Goal: Information Seeking & Learning: Learn about a topic

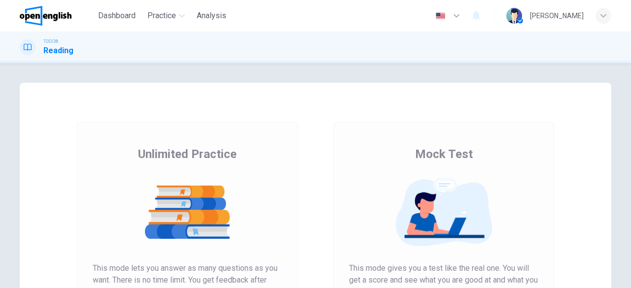
scroll to position [188, 0]
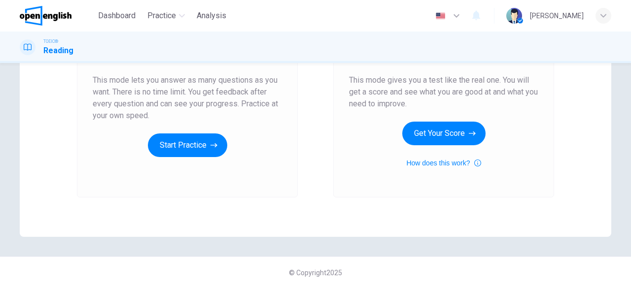
click at [153, 144] on button "Start Practice" at bounding box center [187, 146] width 79 height 24
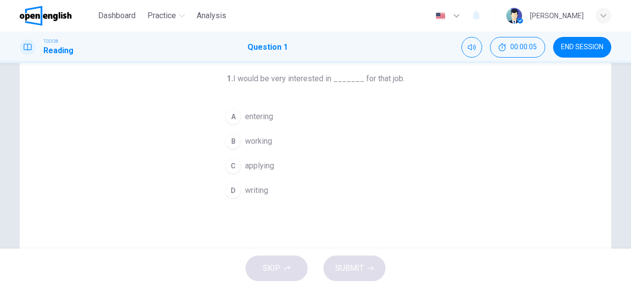
scroll to position [0, 0]
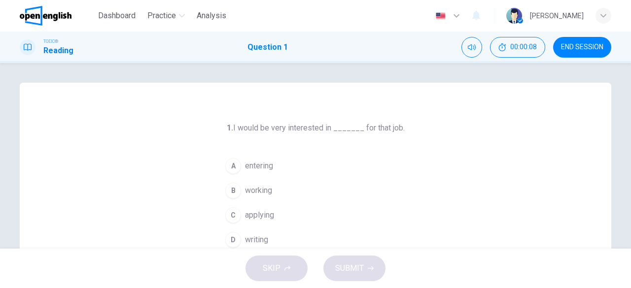
click at [254, 210] on span "applying" at bounding box center [259, 215] width 29 height 12
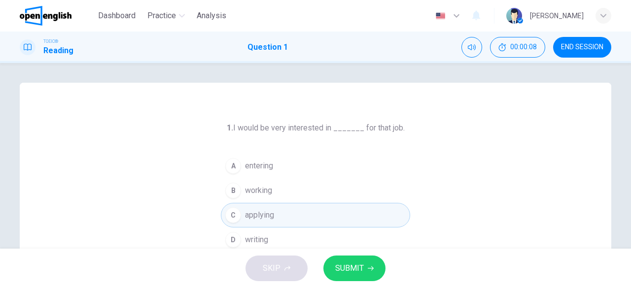
click at [372, 267] on icon "button" at bounding box center [371, 269] width 6 height 6
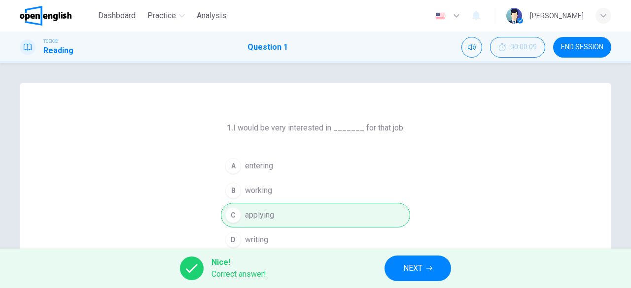
scroll to position [49, 0]
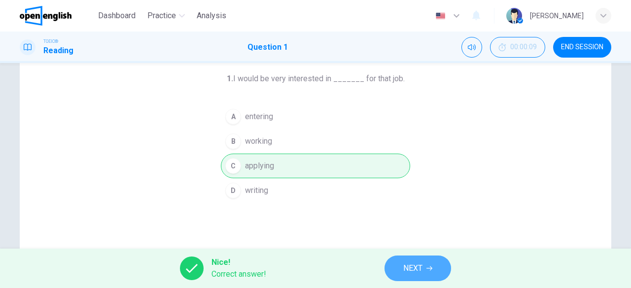
click at [430, 272] on button "NEXT" at bounding box center [417, 269] width 67 height 26
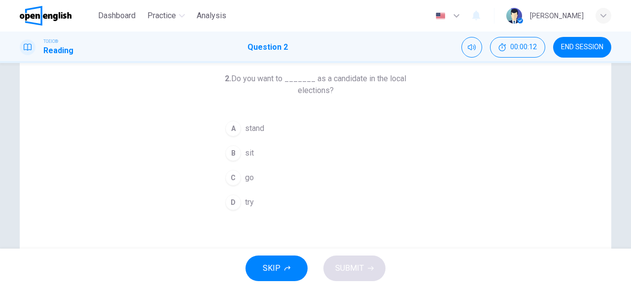
click at [279, 124] on button "A stand" at bounding box center [315, 128] width 189 height 25
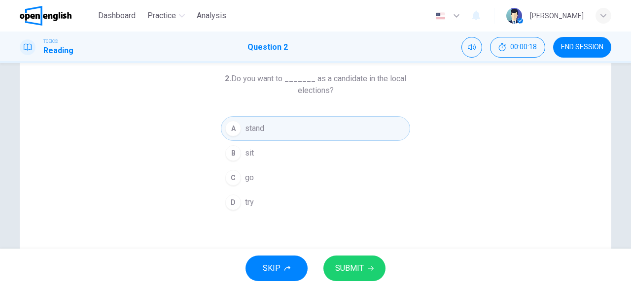
click at [358, 268] on span "SUBMIT" at bounding box center [349, 269] width 29 height 14
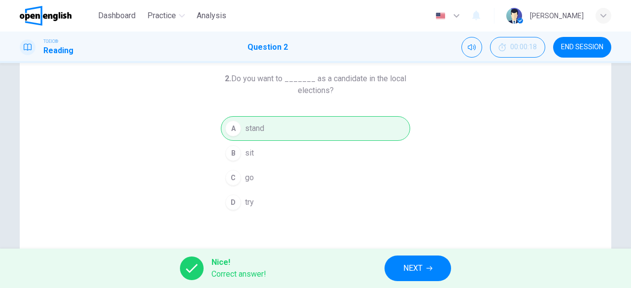
click at [414, 261] on button "NEXT" at bounding box center [417, 269] width 67 height 26
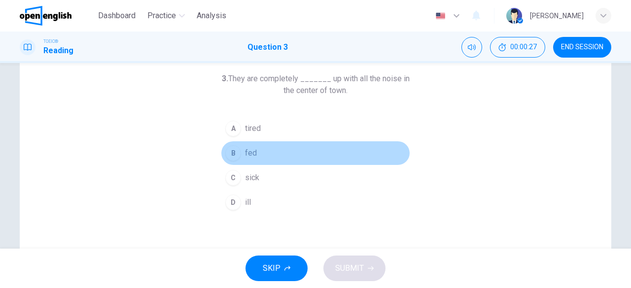
click at [261, 153] on button "B fed" at bounding box center [315, 153] width 189 height 25
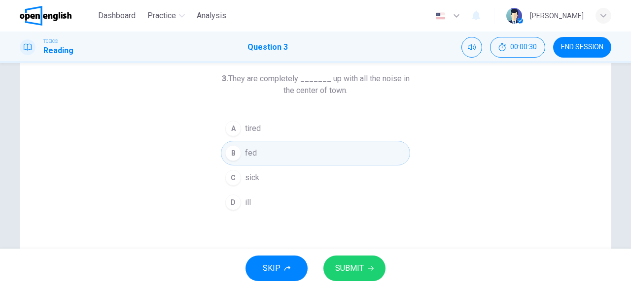
click at [353, 267] on span "SUBMIT" at bounding box center [349, 269] width 29 height 14
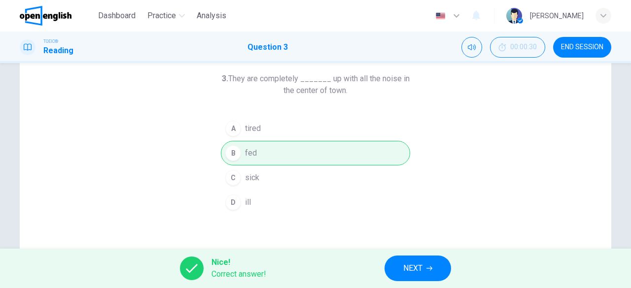
click at [439, 269] on button "NEXT" at bounding box center [417, 269] width 67 height 26
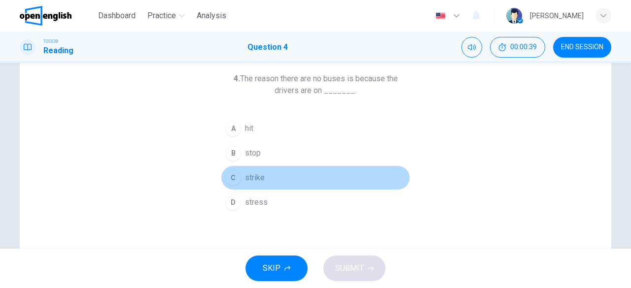
click at [319, 168] on button "C strike" at bounding box center [315, 178] width 189 height 25
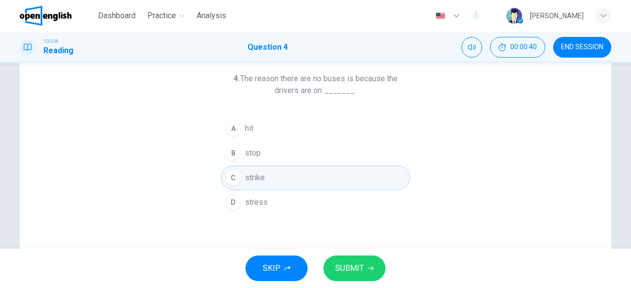
click at [370, 269] on icon "button" at bounding box center [371, 269] width 6 height 6
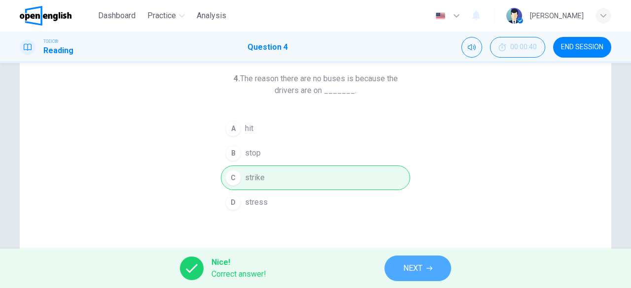
click at [429, 259] on button "NEXT" at bounding box center [417, 269] width 67 height 26
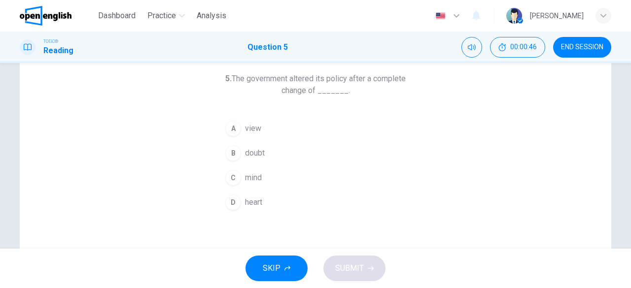
click at [289, 132] on button "A view" at bounding box center [315, 128] width 189 height 25
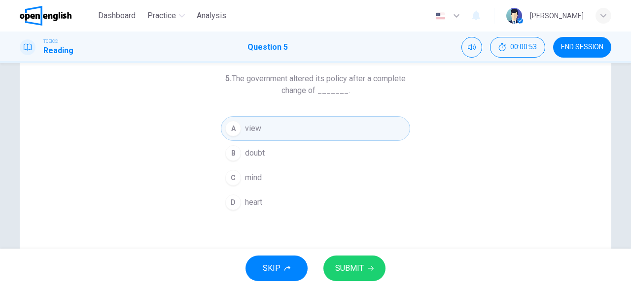
click at [300, 183] on button "C mind" at bounding box center [315, 178] width 189 height 25
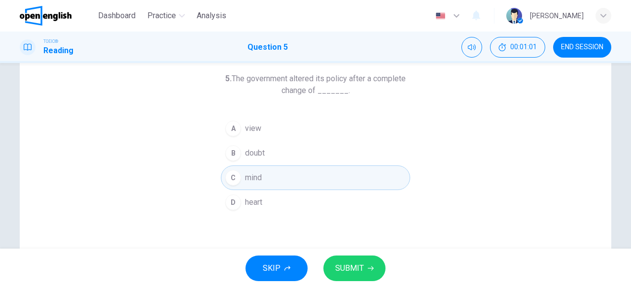
click at [363, 268] on button "SUBMIT" at bounding box center [354, 269] width 62 height 26
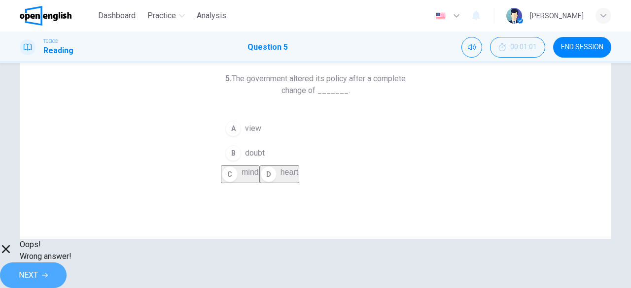
click at [38, 268] on span "NEXT" at bounding box center [28, 275] width 19 height 14
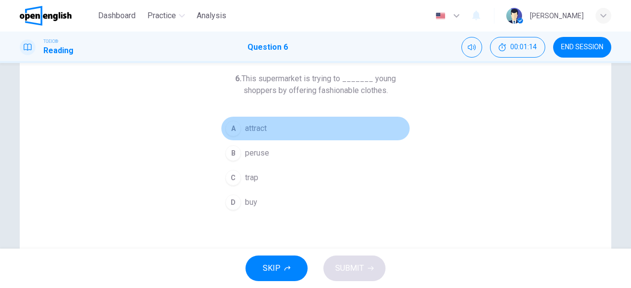
click at [271, 132] on button "A attract" at bounding box center [315, 128] width 189 height 25
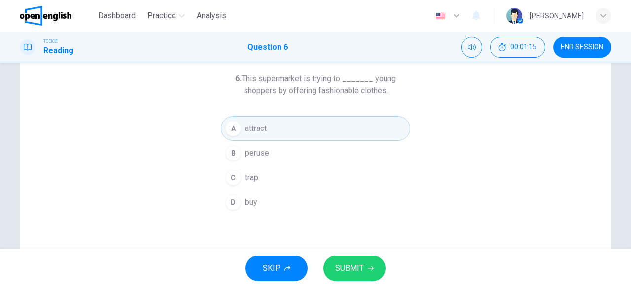
click at [338, 262] on span "SUBMIT" at bounding box center [349, 269] width 29 height 14
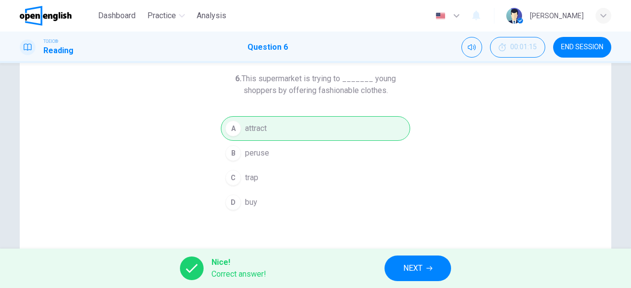
click at [394, 261] on button "NEXT" at bounding box center [417, 269] width 67 height 26
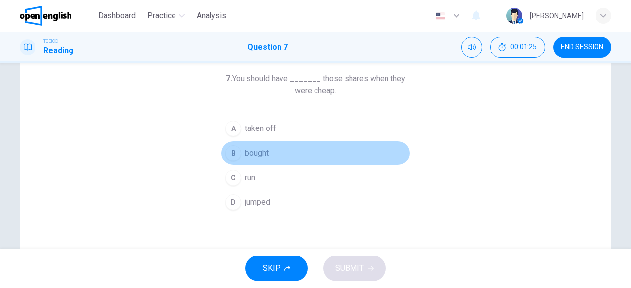
click at [283, 154] on button "B bought" at bounding box center [315, 153] width 189 height 25
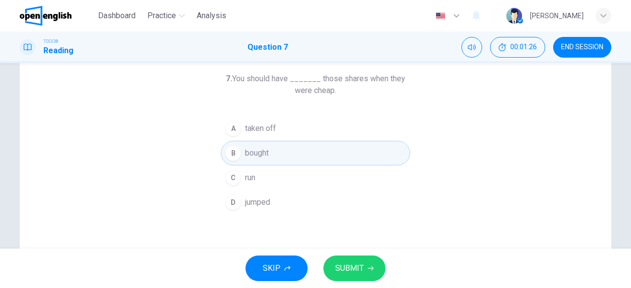
click at [354, 275] on button "SUBMIT" at bounding box center [354, 269] width 62 height 26
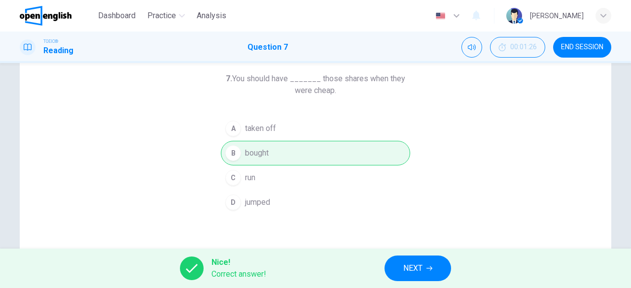
click at [408, 268] on span "NEXT" at bounding box center [412, 269] width 19 height 14
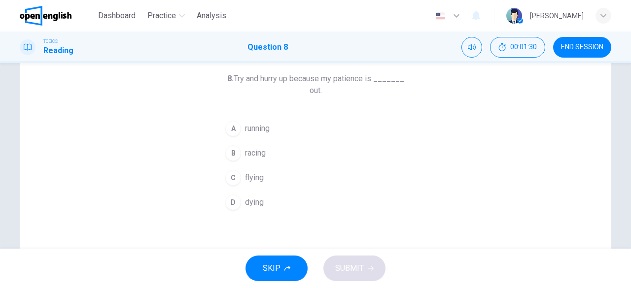
click at [296, 125] on button "A running" at bounding box center [315, 128] width 189 height 25
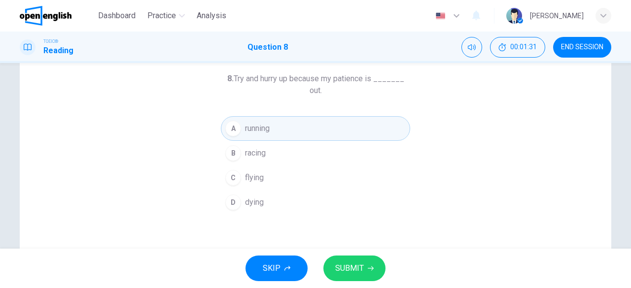
click at [354, 266] on span "SUBMIT" at bounding box center [349, 269] width 29 height 14
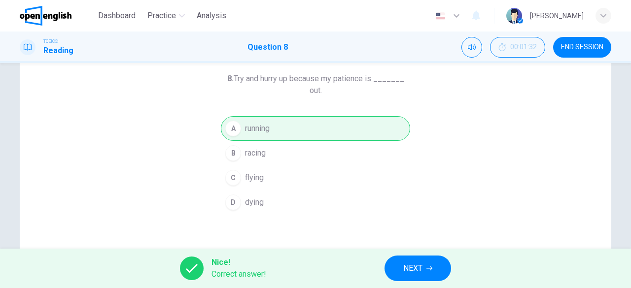
click at [387, 266] on button "NEXT" at bounding box center [417, 269] width 67 height 26
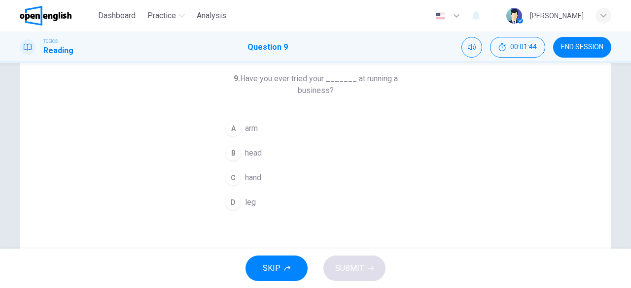
click at [268, 208] on button "D leg" at bounding box center [315, 202] width 189 height 25
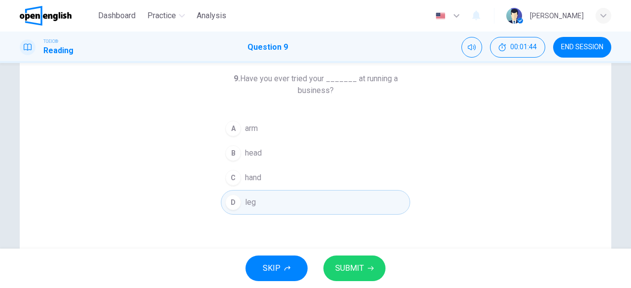
click at [351, 271] on span "SUBMIT" at bounding box center [349, 269] width 29 height 14
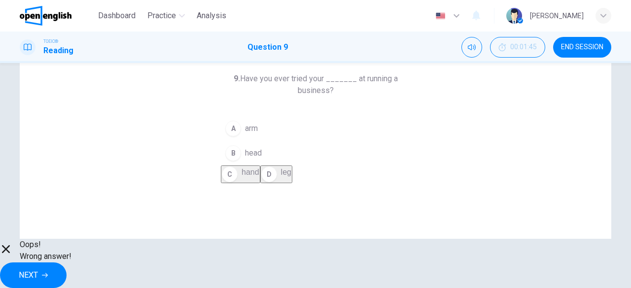
drag, startPoint x: 238, startPoint y: 79, endPoint x: 334, endPoint y: 93, distance: 96.5
click at [334, 93] on h6 "9. Have you ever tried your _______ at running a business?" at bounding box center [315, 85] width 189 height 24
drag, startPoint x: 331, startPoint y: 89, endPoint x: 251, endPoint y: 81, distance: 79.8
click at [259, 81] on h6 "9. Have you ever tried your _______ at running a business?" at bounding box center [315, 85] width 189 height 24
drag, startPoint x: 241, startPoint y: 79, endPoint x: 328, endPoint y: 95, distance: 88.1
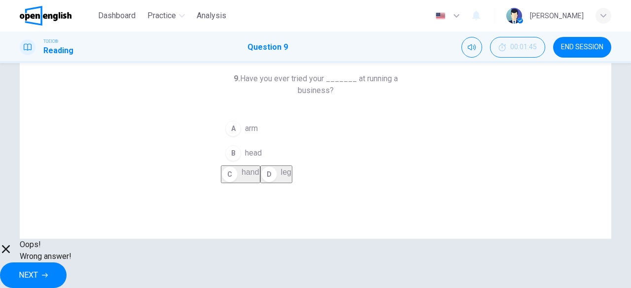
click at [328, 95] on h6 "9. Have you ever tried your _______ at running a business?" at bounding box center [315, 85] width 189 height 24
click at [38, 268] on span "NEXT" at bounding box center [28, 275] width 19 height 14
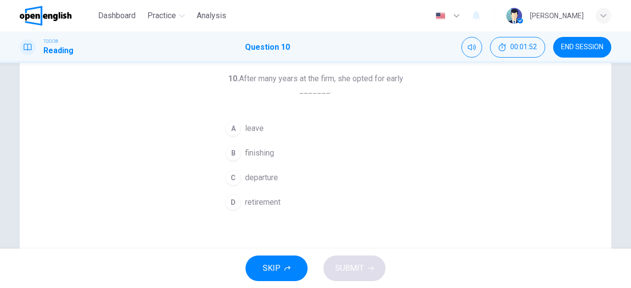
click at [292, 207] on button "D retirement" at bounding box center [315, 202] width 189 height 25
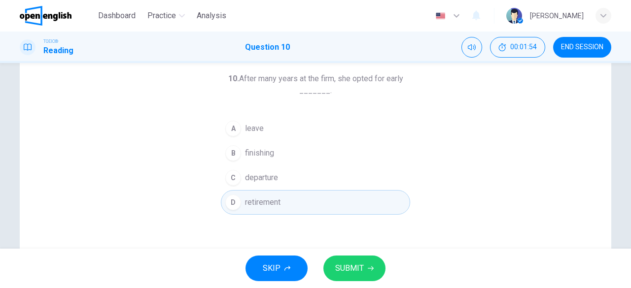
click at [364, 272] on button "SUBMIT" at bounding box center [354, 269] width 62 height 26
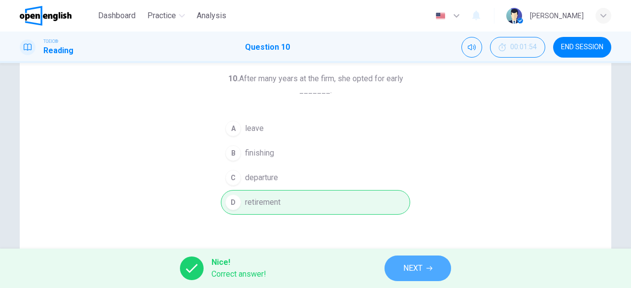
click at [418, 273] on span "NEXT" at bounding box center [412, 269] width 19 height 14
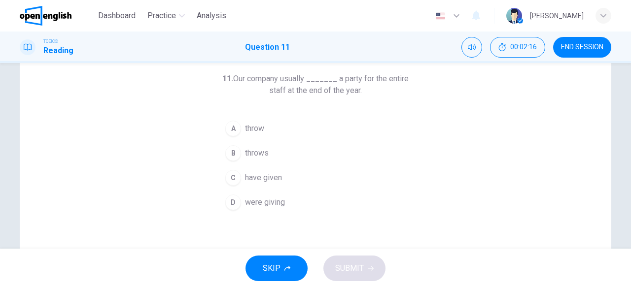
click at [308, 147] on button "B throws" at bounding box center [315, 153] width 189 height 25
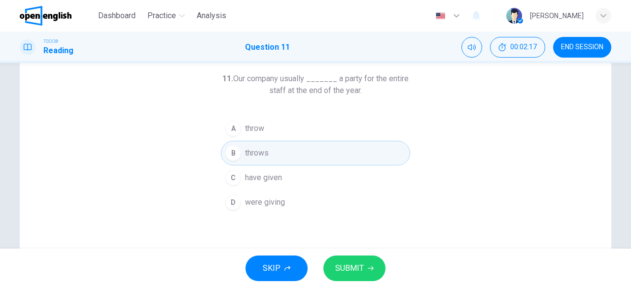
click at [359, 273] on span "SUBMIT" at bounding box center [349, 269] width 29 height 14
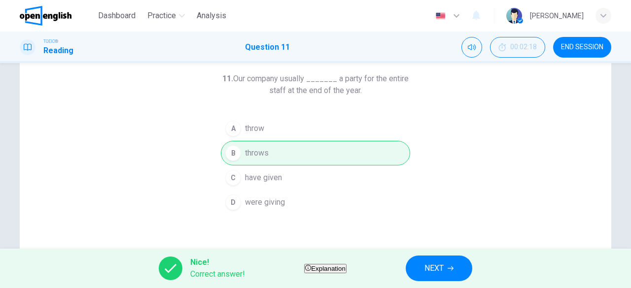
click at [443, 268] on button "NEXT" at bounding box center [438, 269] width 67 height 26
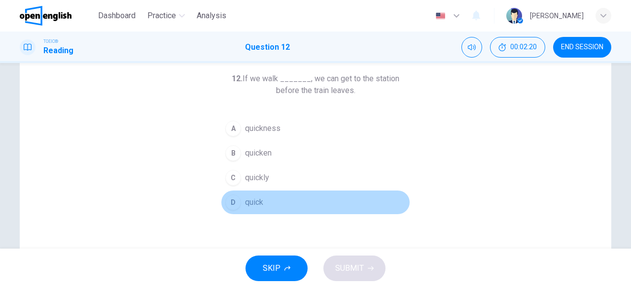
click at [261, 199] on button "D quick" at bounding box center [315, 202] width 189 height 25
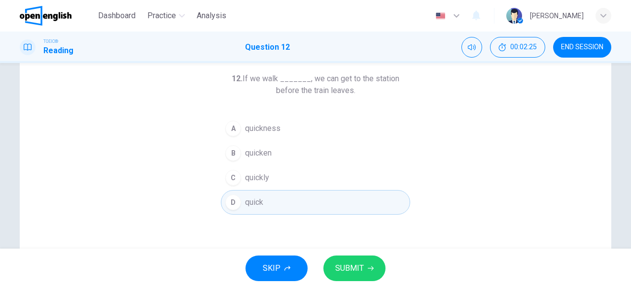
click at [352, 185] on button "C quickly" at bounding box center [315, 178] width 189 height 25
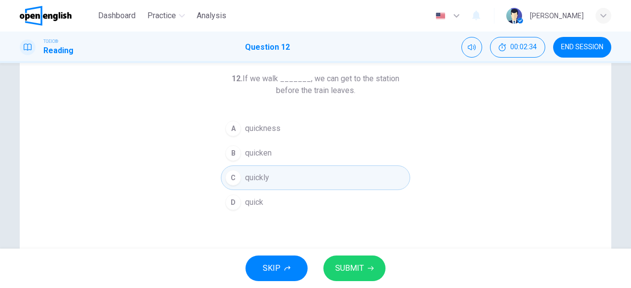
click at [351, 265] on span "SUBMIT" at bounding box center [349, 269] width 29 height 14
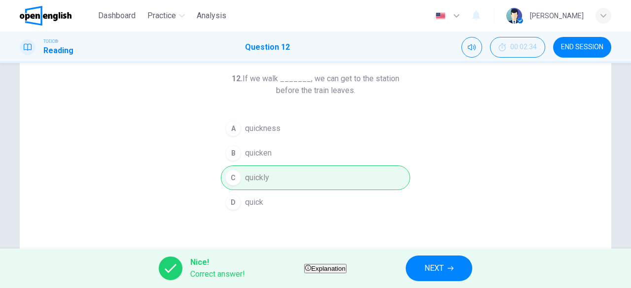
click at [440, 275] on button "NEXT" at bounding box center [438, 269] width 67 height 26
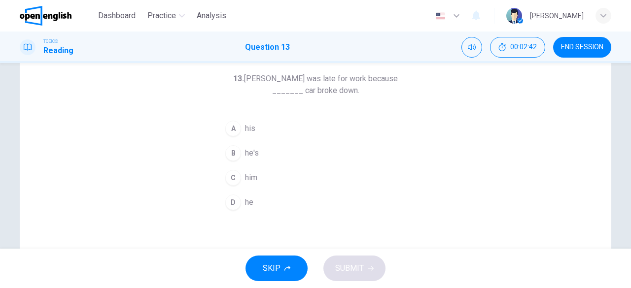
click at [270, 134] on button "A his" at bounding box center [315, 128] width 189 height 25
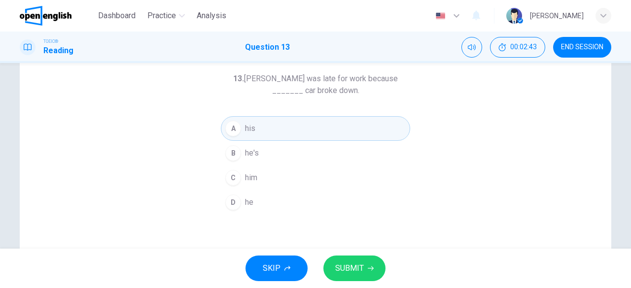
click at [340, 273] on span "SUBMIT" at bounding box center [349, 269] width 29 height 14
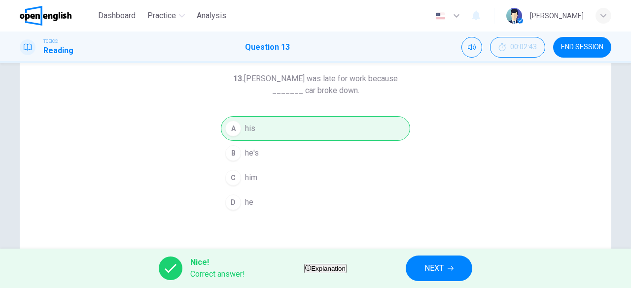
click at [444, 275] on button "NEXT" at bounding box center [438, 269] width 67 height 26
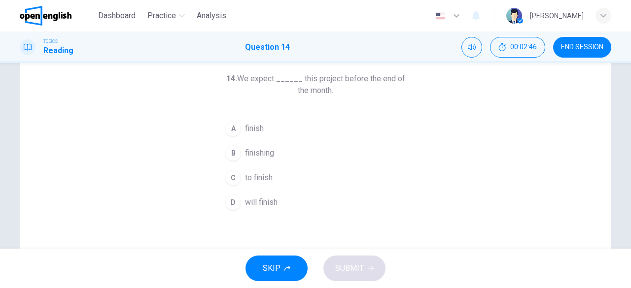
click at [299, 169] on button "C to finish" at bounding box center [315, 178] width 189 height 25
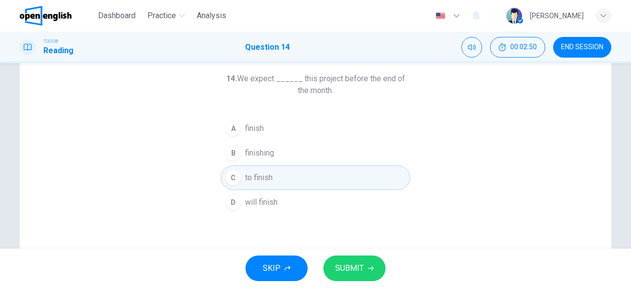
click at [359, 273] on span "SUBMIT" at bounding box center [349, 269] width 29 height 14
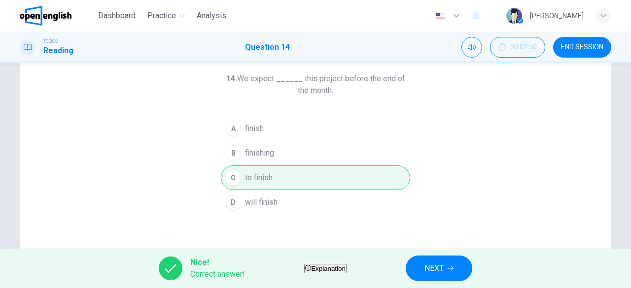
click at [443, 266] on span "NEXT" at bounding box center [433, 269] width 19 height 14
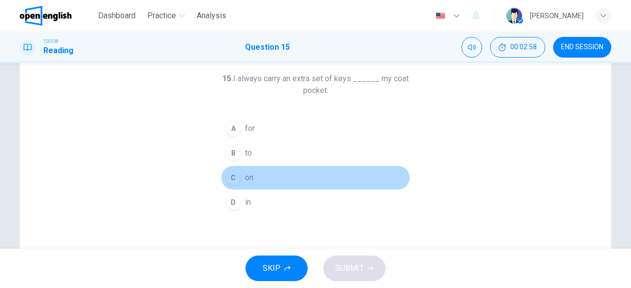
click at [290, 181] on button "C on" at bounding box center [315, 178] width 189 height 25
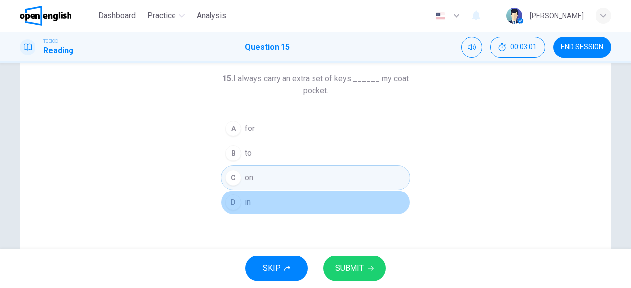
click at [281, 200] on button "D in" at bounding box center [315, 202] width 189 height 25
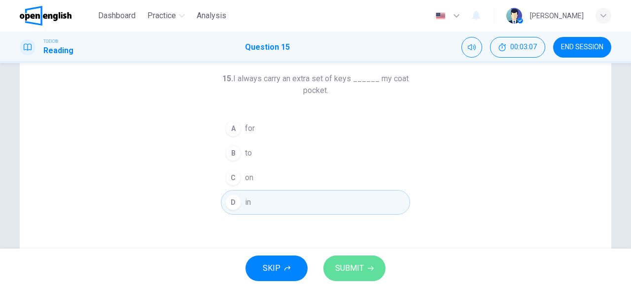
click at [357, 268] on span "SUBMIT" at bounding box center [349, 269] width 29 height 14
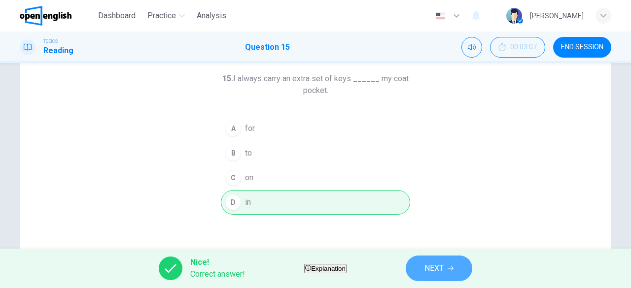
click at [468, 263] on button "NEXT" at bounding box center [438, 269] width 67 height 26
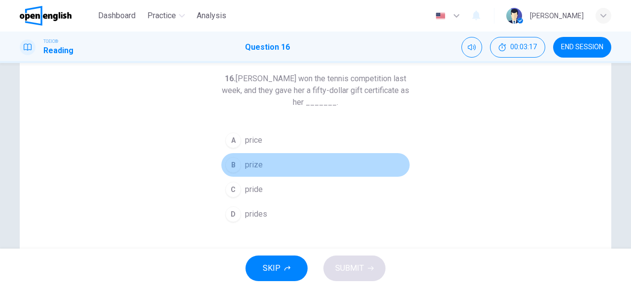
click at [331, 167] on button "B prize" at bounding box center [315, 165] width 189 height 25
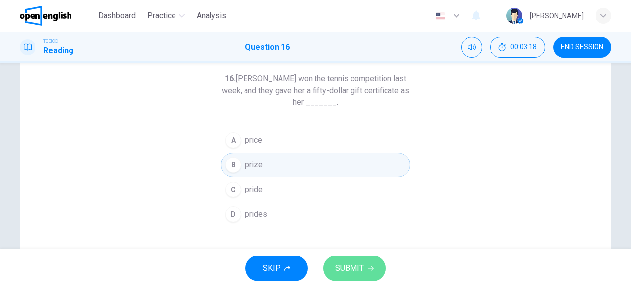
click at [354, 275] on span "SUBMIT" at bounding box center [349, 269] width 29 height 14
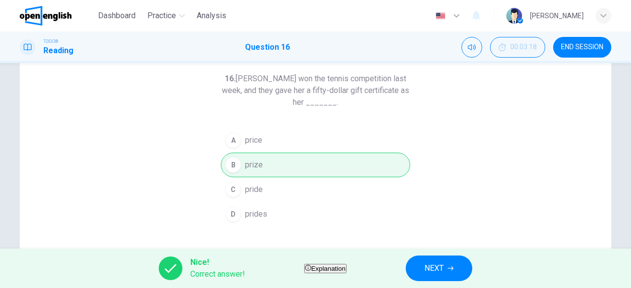
click at [472, 274] on button "NEXT" at bounding box center [438, 269] width 67 height 26
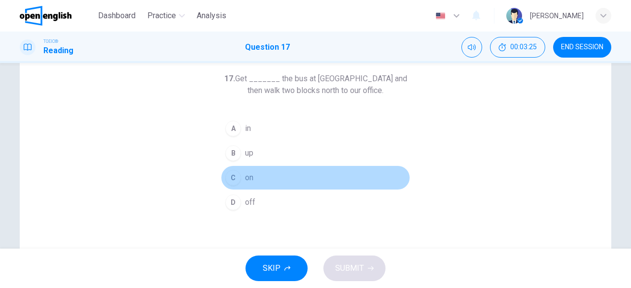
click at [278, 176] on button "C on" at bounding box center [315, 178] width 189 height 25
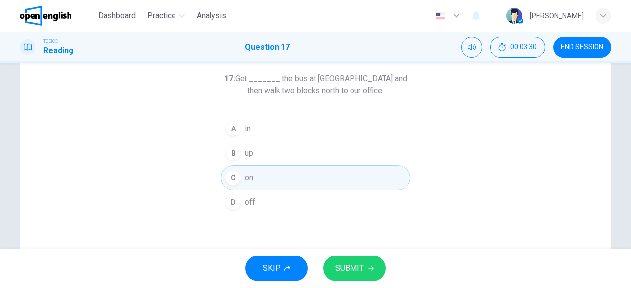
click at [297, 201] on button "D off" at bounding box center [315, 202] width 189 height 25
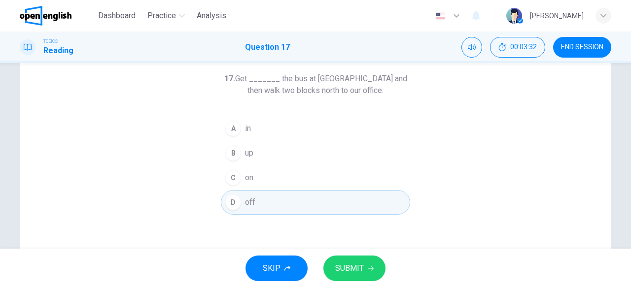
click at [379, 266] on button "SUBMIT" at bounding box center [354, 269] width 62 height 26
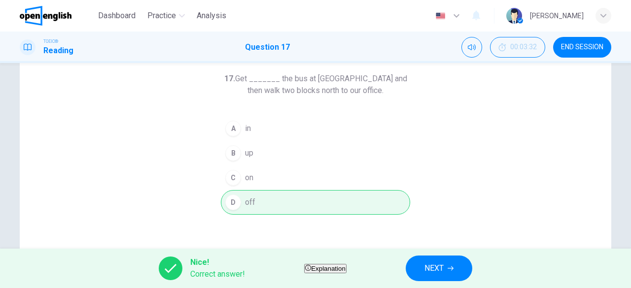
click at [472, 271] on button "NEXT" at bounding box center [438, 269] width 67 height 26
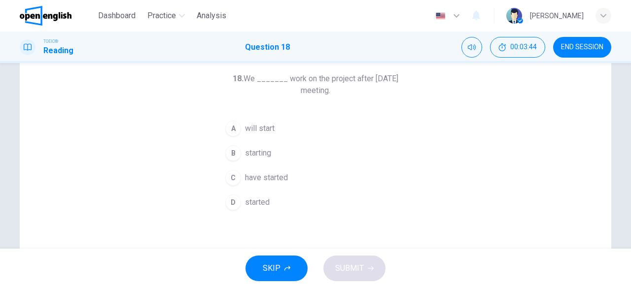
click at [306, 173] on button "C have started" at bounding box center [315, 178] width 189 height 25
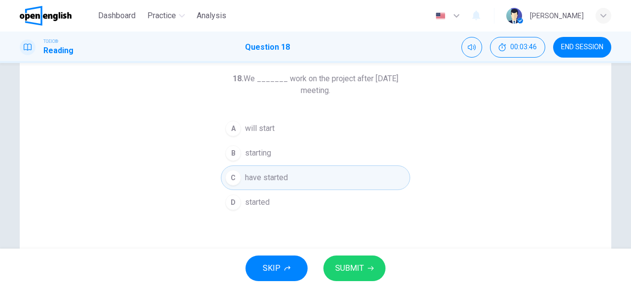
click at [329, 196] on button "D started" at bounding box center [315, 202] width 189 height 25
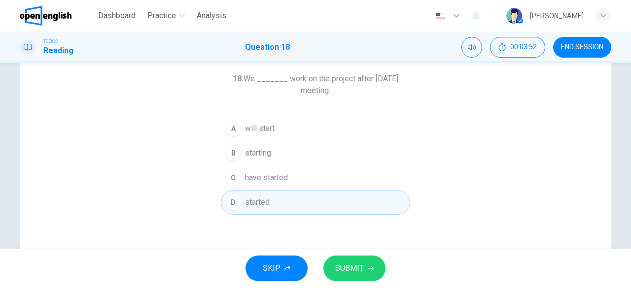
click at [355, 127] on button "A will start" at bounding box center [315, 128] width 189 height 25
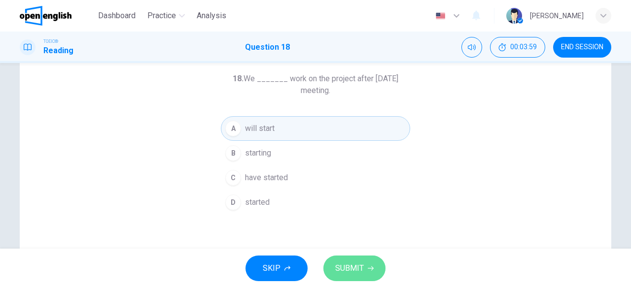
click at [356, 266] on span "SUBMIT" at bounding box center [349, 269] width 29 height 14
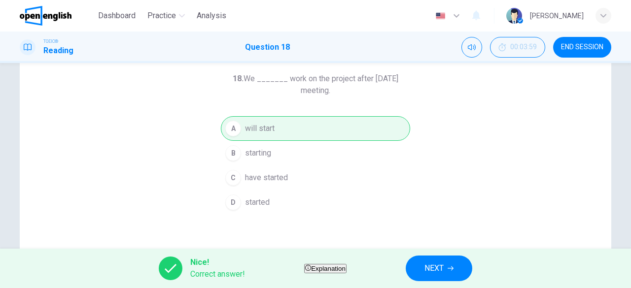
click at [443, 262] on span "NEXT" at bounding box center [433, 269] width 19 height 14
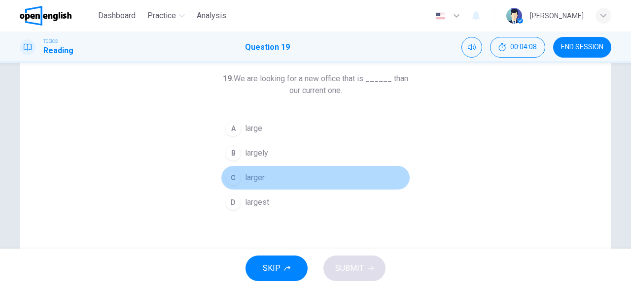
click at [312, 170] on button "C larger" at bounding box center [315, 178] width 189 height 25
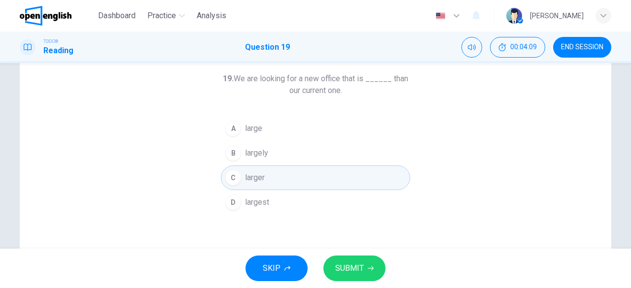
click at [354, 270] on span "SUBMIT" at bounding box center [349, 269] width 29 height 14
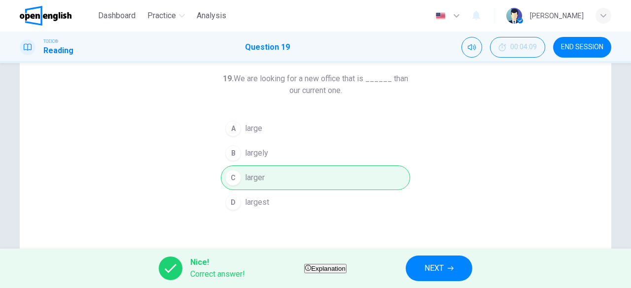
click at [472, 270] on button "NEXT" at bounding box center [438, 269] width 67 height 26
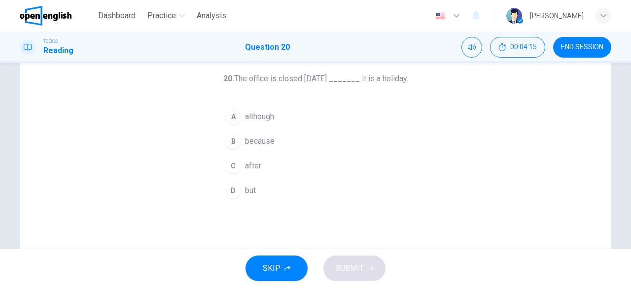
click at [305, 149] on button "B because" at bounding box center [315, 141] width 189 height 25
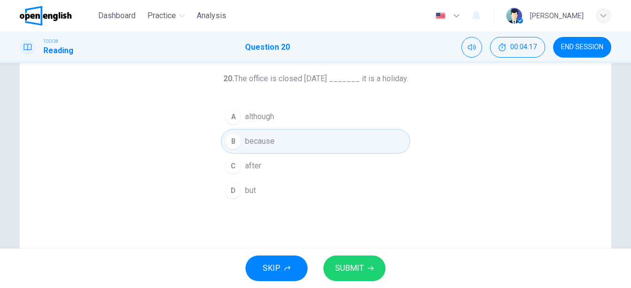
click at [362, 263] on span "SUBMIT" at bounding box center [349, 269] width 29 height 14
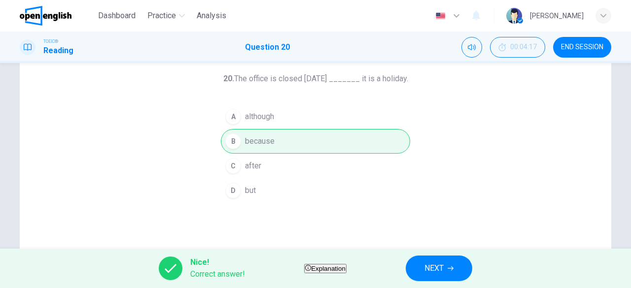
click at [443, 269] on span "NEXT" at bounding box center [433, 269] width 19 height 14
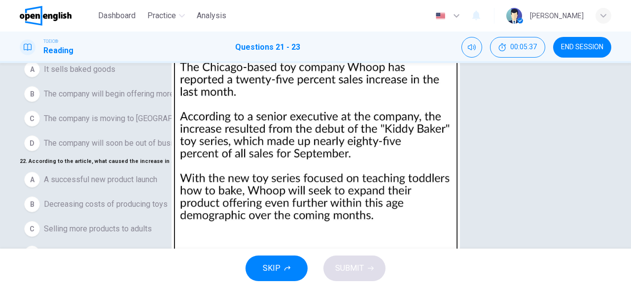
click at [194, 100] on span "The company will begin offering more products for children" at bounding box center [145, 94] width 203 height 12
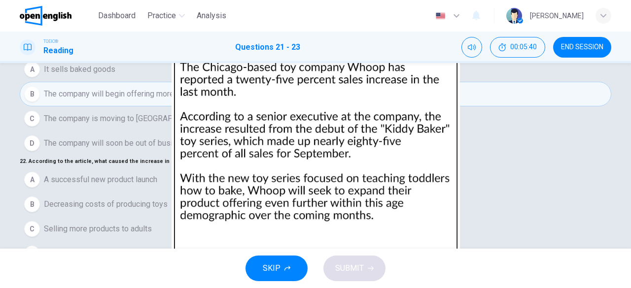
scroll to position [99, 0]
click at [157, 174] on span "A successful new product launch" at bounding box center [100, 180] width 113 height 12
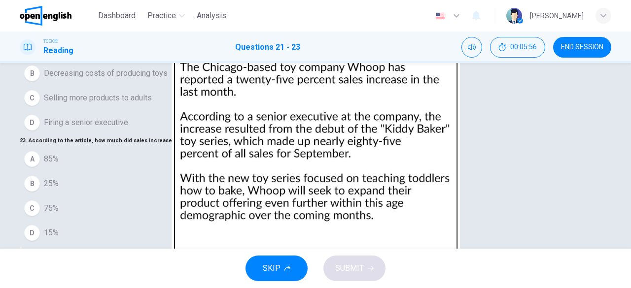
scroll to position [196, 0]
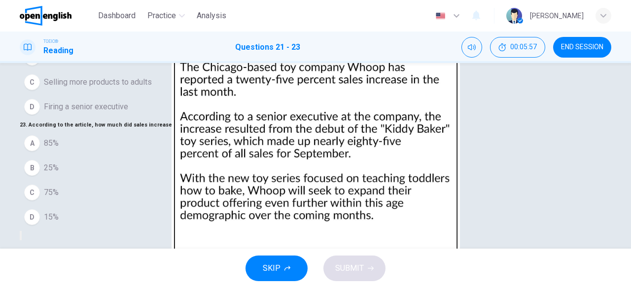
click at [72, 160] on button "B 25%" at bounding box center [315, 168] width 591 height 25
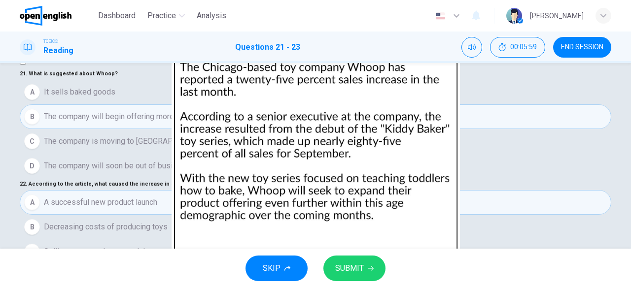
scroll to position [49, 0]
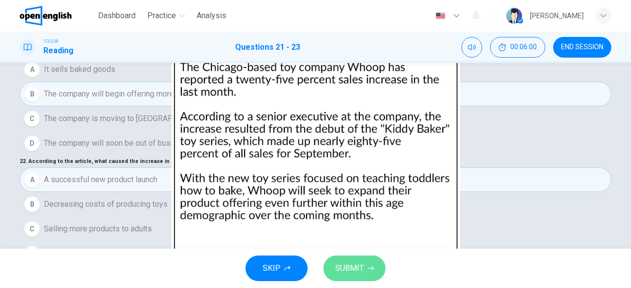
click at [359, 263] on span "SUBMIT" at bounding box center [349, 269] width 29 height 14
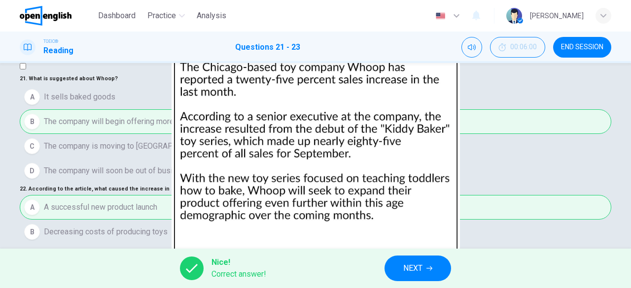
scroll to position [0, 0]
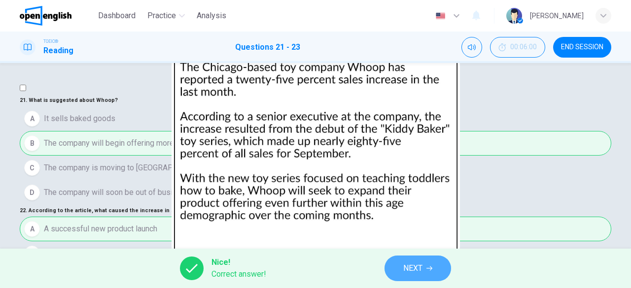
click at [426, 272] on button "NEXT" at bounding box center [417, 269] width 67 height 26
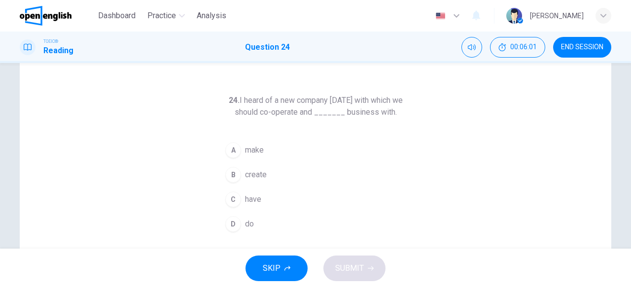
scroll to position [49, 0]
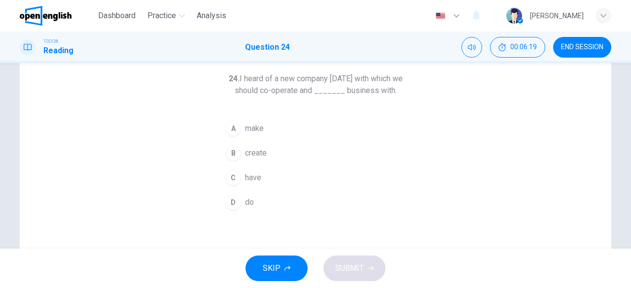
click at [288, 129] on button "A make" at bounding box center [315, 128] width 189 height 25
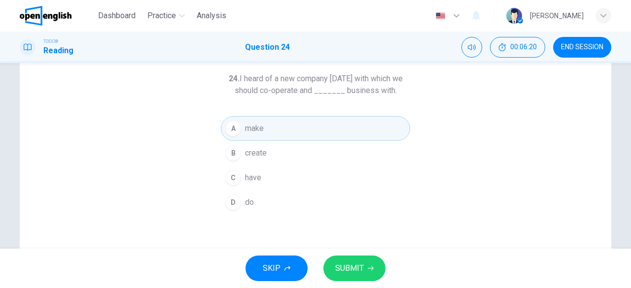
click at [350, 271] on span "SUBMIT" at bounding box center [349, 269] width 29 height 14
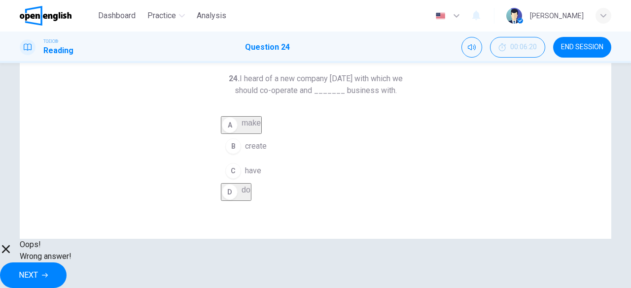
click at [67, 263] on button "NEXT" at bounding box center [33, 276] width 67 height 26
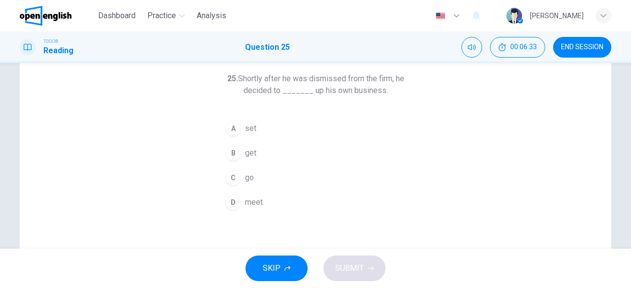
click at [276, 125] on button "A set" at bounding box center [315, 128] width 189 height 25
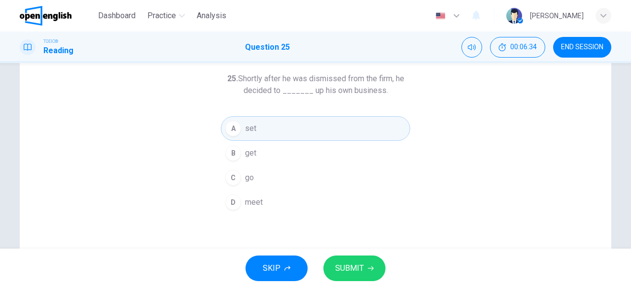
click at [372, 259] on button "SUBMIT" at bounding box center [354, 269] width 62 height 26
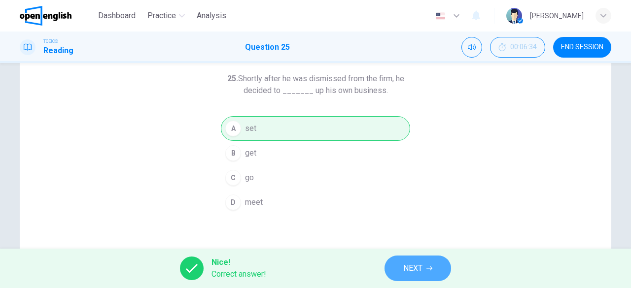
click at [426, 263] on button "NEXT" at bounding box center [417, 269] width 67 height 26
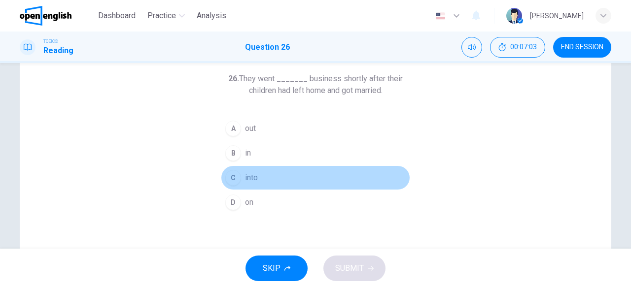
click at [288, 181] on button "C into" at bounding box center [315, 178] width 189 height 25
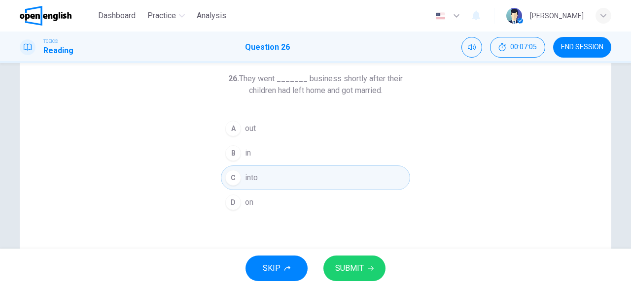
click at [357, 261] on button "SUBMIT" at bounding box center [354, 269] width 62 height 26
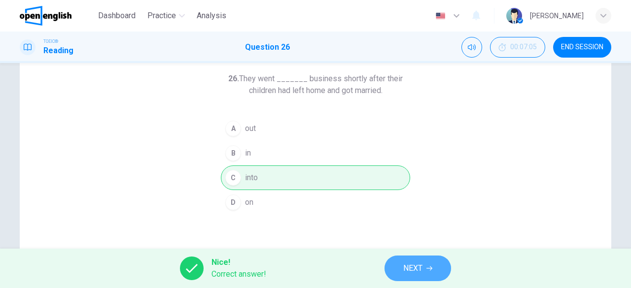
click at [398, 264] on button "NEXT" at bounding box center [417, 269] width 67 height 26
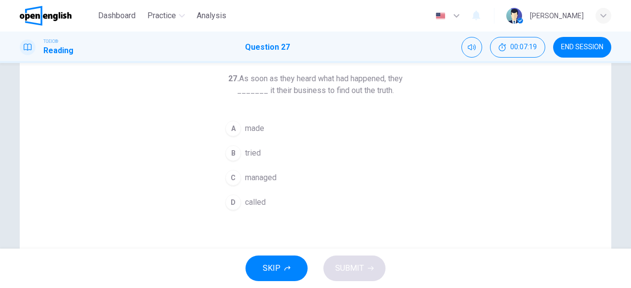
click at [221, 188] on div "A made B tried C managed D called" at bounding box center [315, 165] width 189 height 99
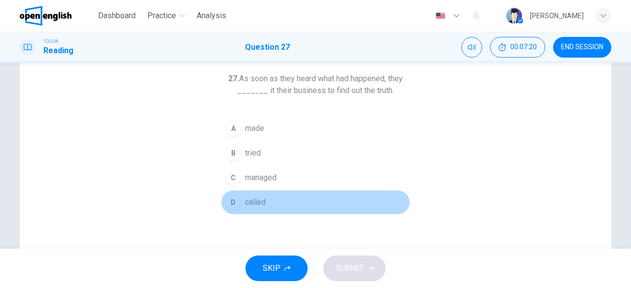
click at [267, 196] on button "D called" at bounding box center [315, 202] width 189 height 25
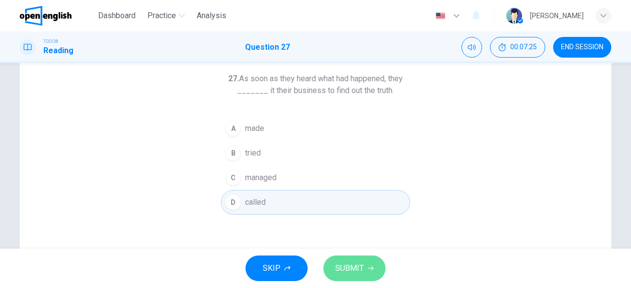
click at [352, 268] on span "SUBMIT" at bounding box center [349, 269] width 29 height 14
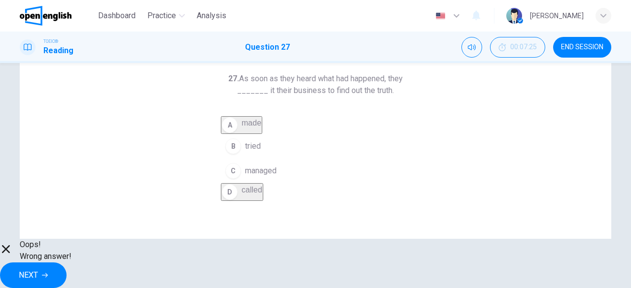
click at [67, 270] on button "NEXT" at bounding box center [33, 276] width 67 height 26
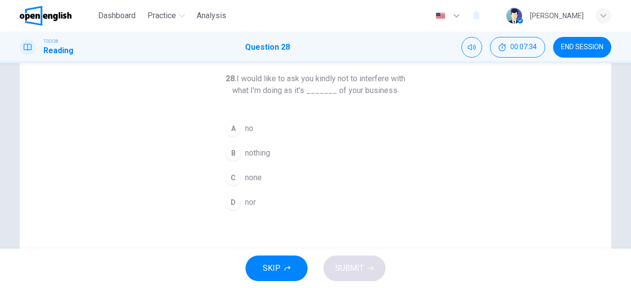
click at [278, 181] on button "C none" at bounding box center [315, 178] width 189 height 25
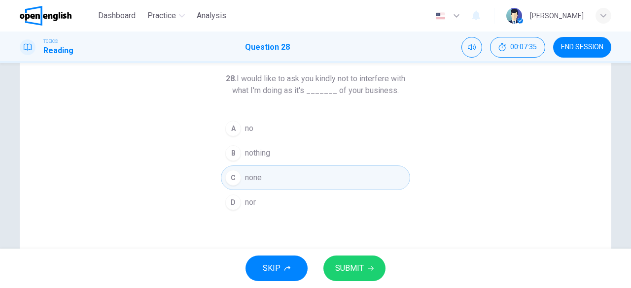
click at [345, 264] on span "SUBMIT" at bounding box center [349, 269] width 29 height 14
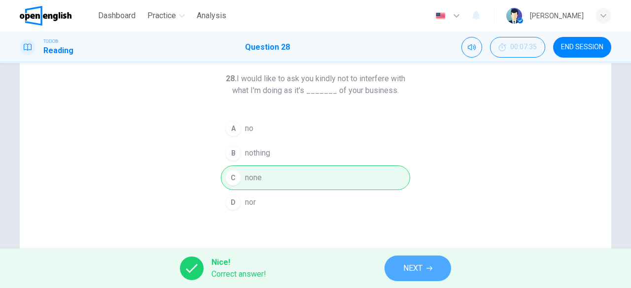
click at [414, 268] on span "NEXT" at bounding box center [412, 269] width 19 height 14
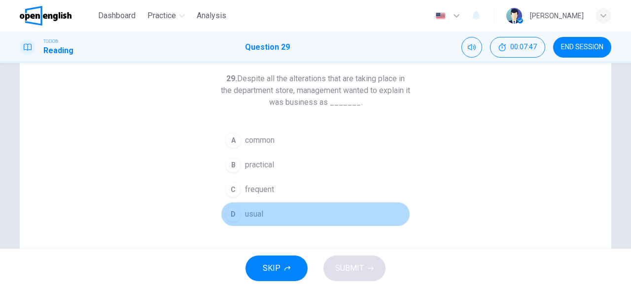
click at [324, 217] on button "D usual" at bounding box center [315, 214] width 189 height 25
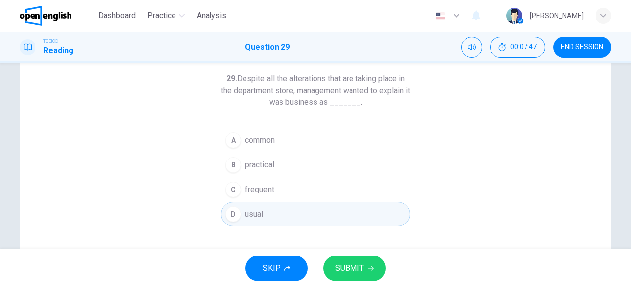
click at [356, 272] on span "SUBMIT" at bounding box center [349, 269] width 29 height 14
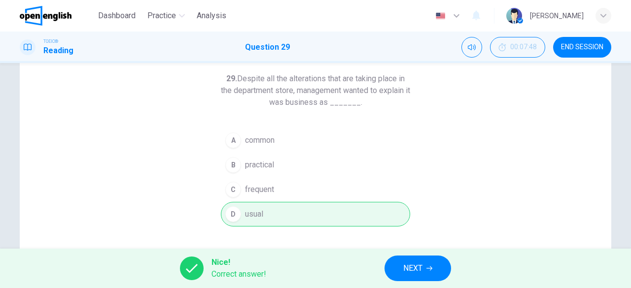
click at [429, 277] on button "NEXT" at bounding box center [417, 269] width 67 height 26
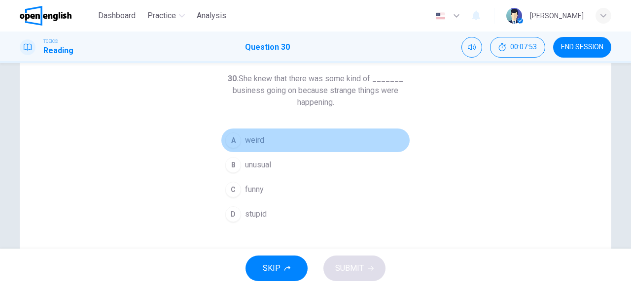
drag, startPoint x: 284, startPoint y: 142, endPoint x: 289, endPoint y: 156, distance: 14.6
click at [284, 142] on button "A weird" at bounding box center [315, 140] width 189 height 25
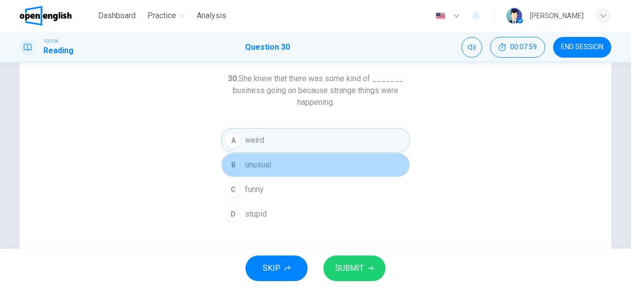
click at [286, 171] on button "B unusual" at bounding box center [315, 165] width 189 height 25
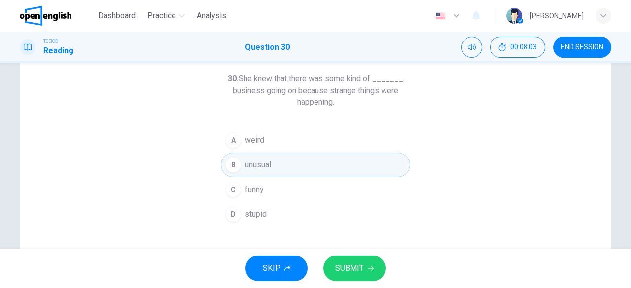
click at [359, 273] on span "SUBMIT" at bounding box center [349, 269] width 29 height 14
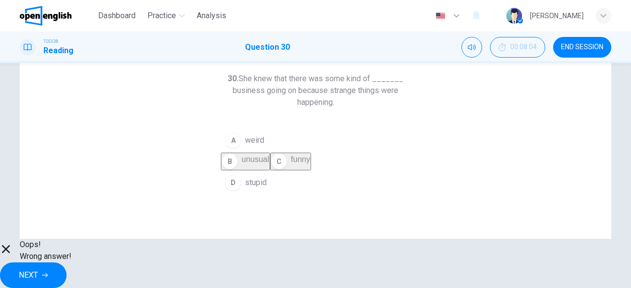
click at [38, 268] on span "NEXT" at bounding box center [28, 275] width 19 height 14
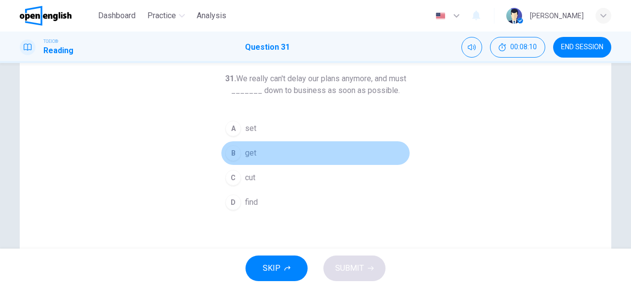
click at [288, 157] on button "B get" at bounding box center [315, 153] width 189 height 25
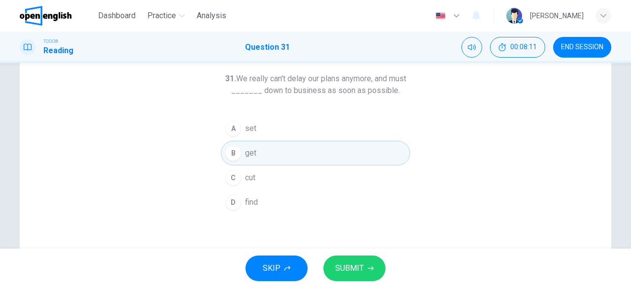
click at [345, 271] on span "SUBMIT" at bounding box center [349, 269] width 29 height 14
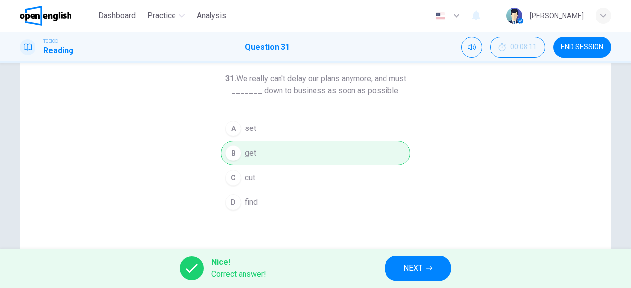
click at [415, 269] on span "NEXT" at bounding box center [412, 269] width 19 height 14
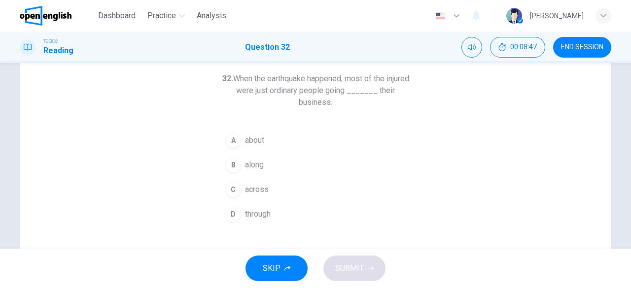
click at [265, 186] on span "across" at bounding box center [257, 190] width 24 height 12
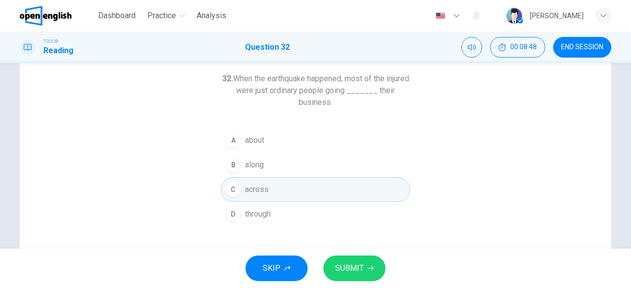
click at [348, 272] on span "SUBMIT" at bounding box center [349, 269] width 29 height 14
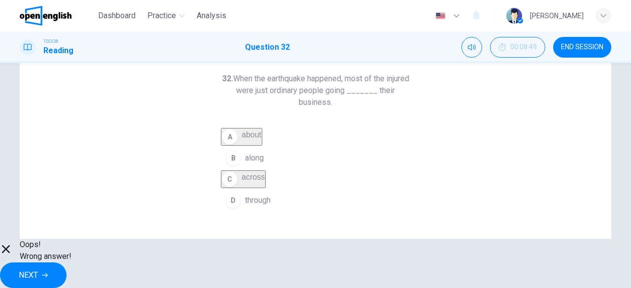
drag, startPoint x: 339, startPoint y: 89, endPoint x: 332, endPoint y: 116, distance: 28.0
click at [341, 89] on h6 "32. When the earthquake happened, most of the injured were just ordinary people…" at bounding box center [315, 90] width 189 height 35
click at [38, 271] on span "NEXT" at bounding box center [28, 275] width 19 height 14
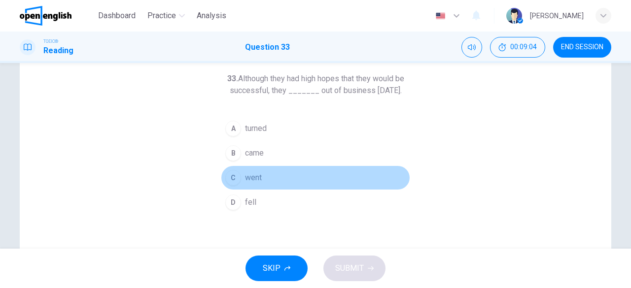
click at [282, 188] on button "C went" at bounding box center [315, 178] width 189 height 25
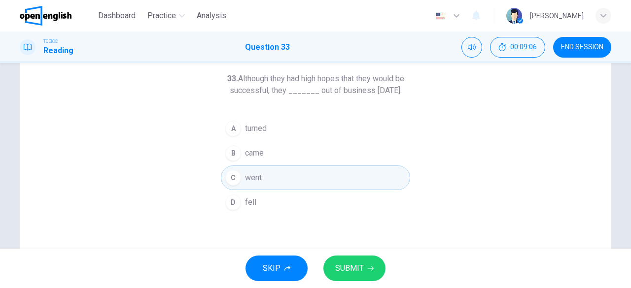
click at [357, 268] on span "SUBMIT" at bounding box center [349, 269] width 29 height 14
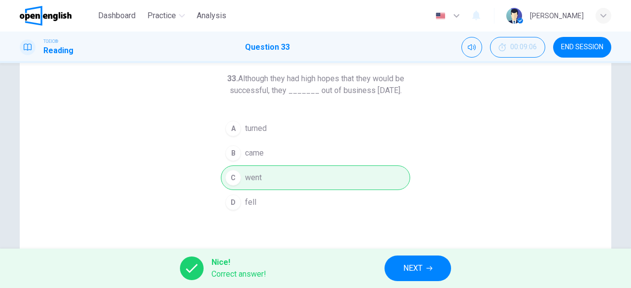
click at [431, 267] on icon "button" at bounding box center [429, 269] width 6 height 4
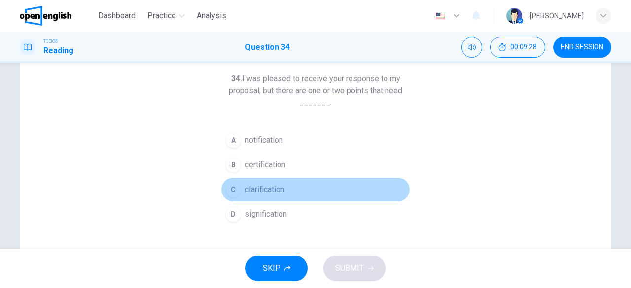
click at [308, 182] on button "C clarification" at bounding box center [315, 189] width 189 height 25
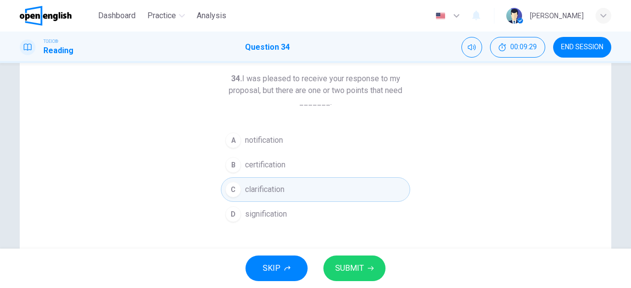
click at [361, 268] on span "SUBMIT" at bounding box center [349, 269] width 29 height 14
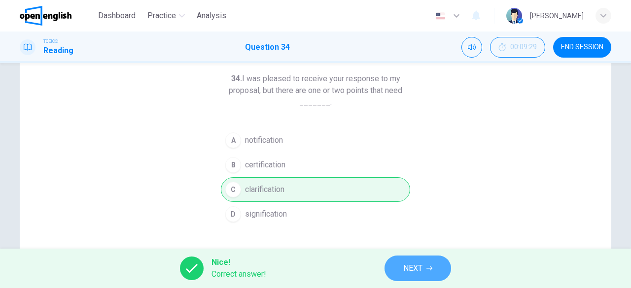
click at [408, 273] on span "NEXT" at bounding box center [412, 269] width 19 height 14
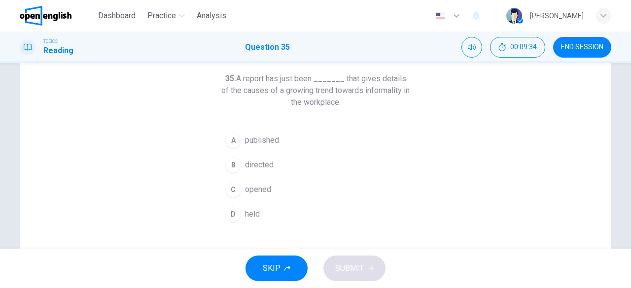
click at [240, 141] on button "A published" at bounding box center [315, 140] width 189 height 25
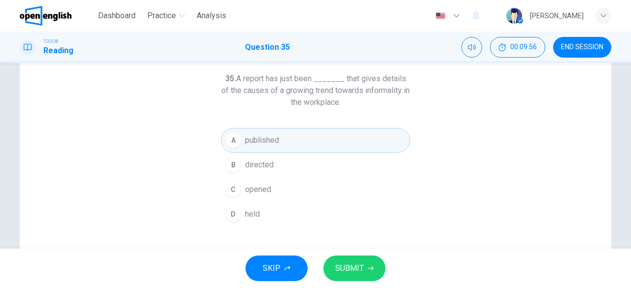
click at [357, 268] on span "SUBMIT" at bounding box center [349, 269] width 29 height 14
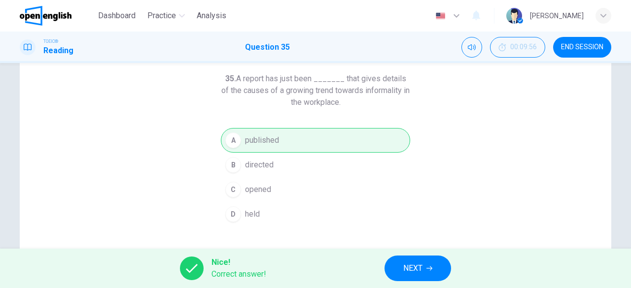
click at [411, 270] on span "NEXT" at bounding box center [412, 269] width 19 height 14
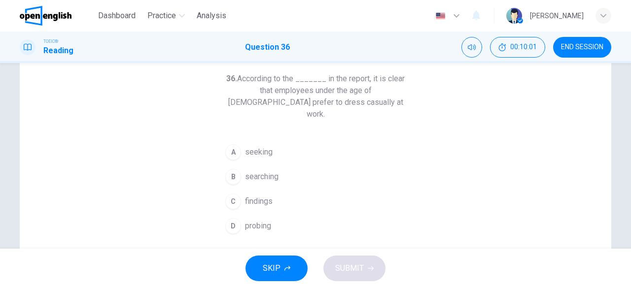
click at [241, 189] on button "C findings" at bounding box center [315, 201] width 189 height 25
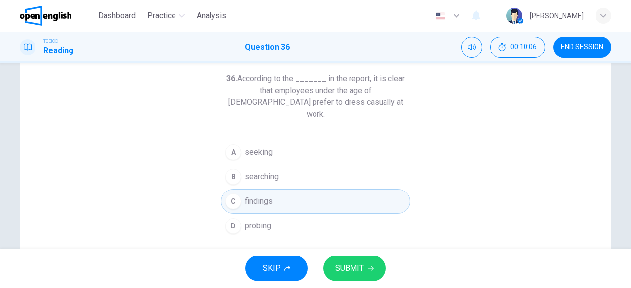
click at [348, 273] on span "SUBMIT" at bounding box center [349, 269] width 29 height 14
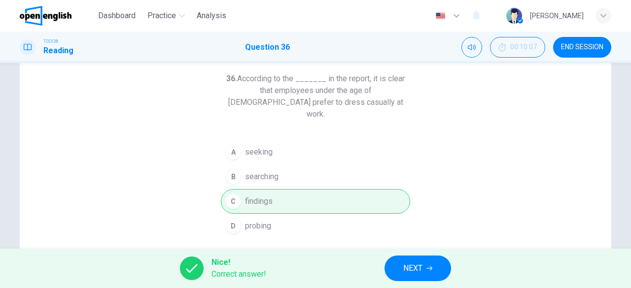
click at [417, 276] on button "NEXT" at bounding box center [417, 269] width 67 height 26
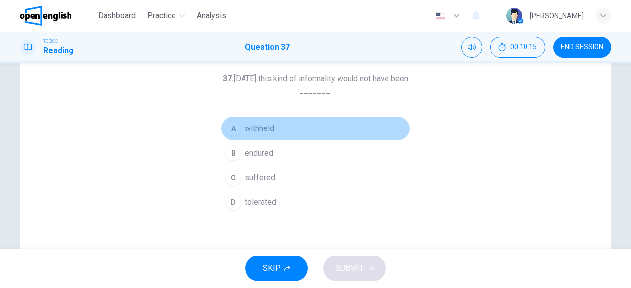
click at [307, 130] on button "A withheld" at bounding box center [315, 128] width 189 height 25
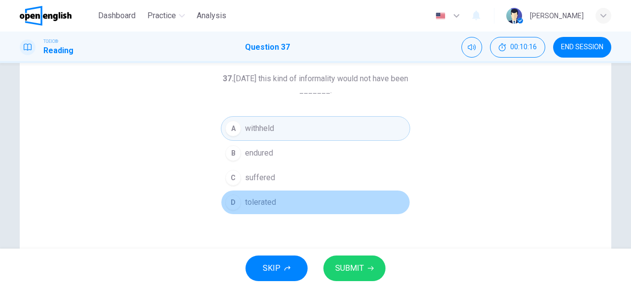
click at [292, 200] on button "D tolerated" at bounding box center [315, 202] width 189 height 25
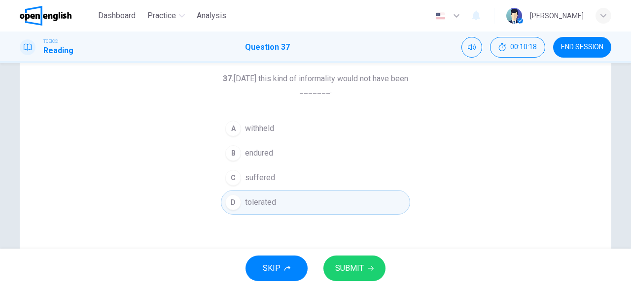
click at [366, 266] on button "SUBMIT" at bounding box center [354, 269] width 62 height 26
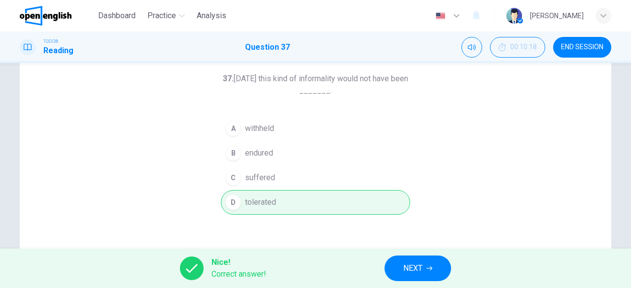
click at [435, 262] on button "NEXT" at bounding box center [417, 269] width 67 height 26
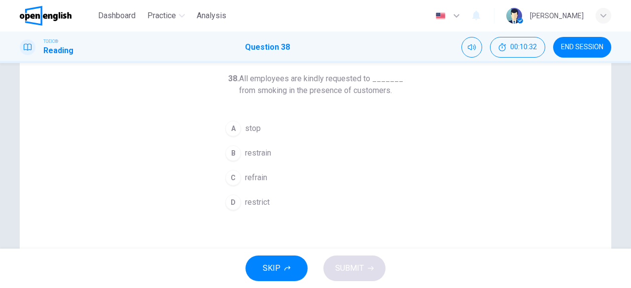
click at [300, 129] on button "A stop" at bounding box center [315, 128] width 189 height 25
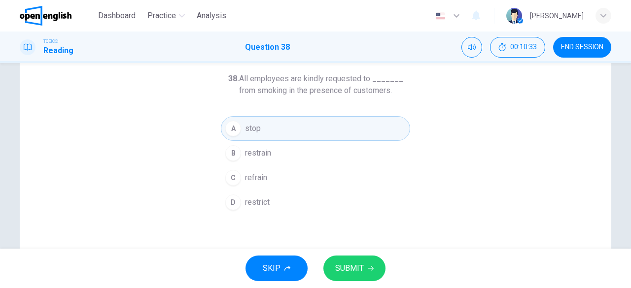
click at [358, 263] on span "SUBMIT" at bounding box center [349, 269] width 29 height 14
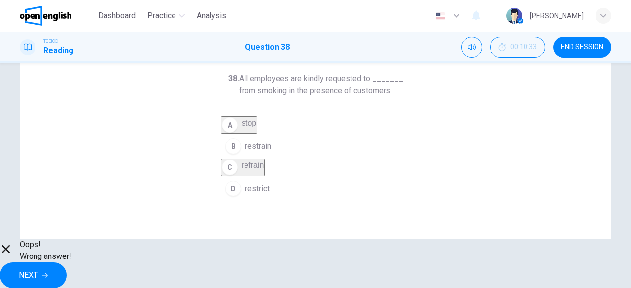
click at [38, 274] on span "NEXT" at bounding box center [28, 275] width 19 height 14
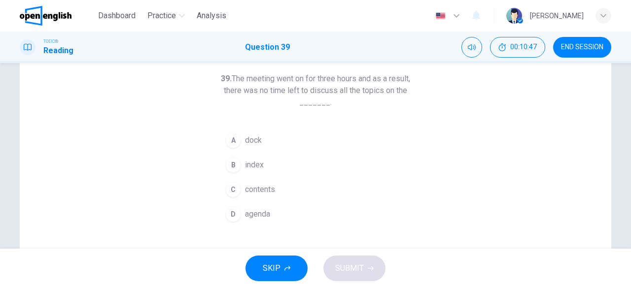
click at [336, 220] on button "D agenda" at bounding box center [315, 214] width 189 height 25
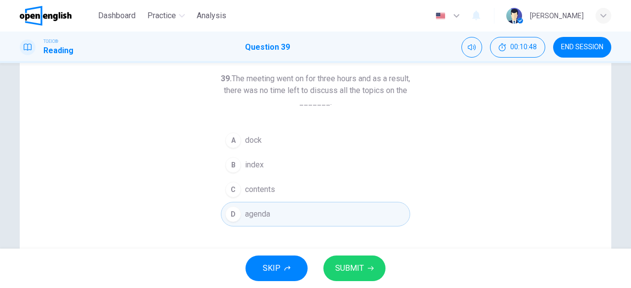
click at [369, 264] on button "SUBMIT" at bounding box center [354, 269] width 62 height 26
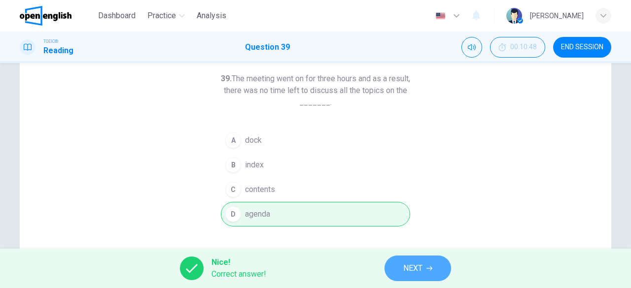
click at [415, 274] on span "NEXT" at bounding box center [412, 269] width 19 height 14
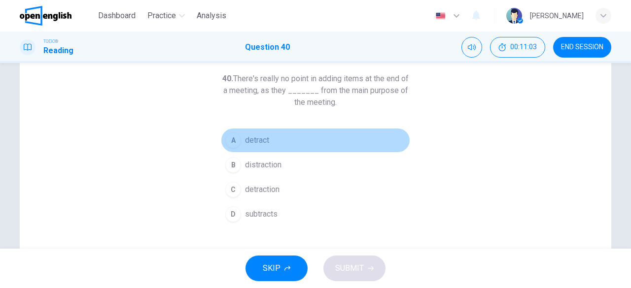
click at [304, 131] on button "A detract" at bounding box center [315, 140] width 189 height 25
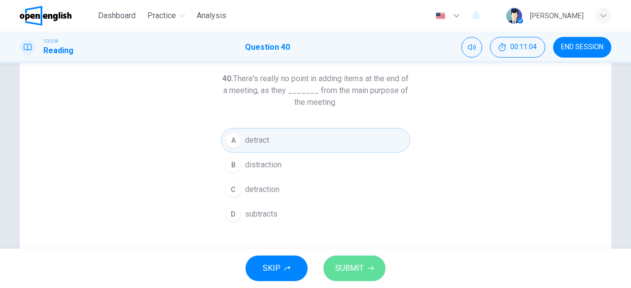
click at [358, 271] on span "SUBMIT" at bounding box center [349, 269] width 29 height 14
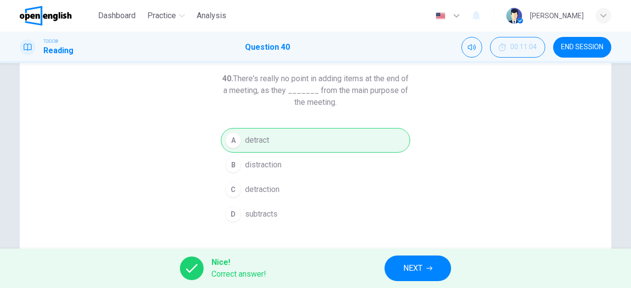
click at [416, 265] on span "NEXT" at bounding box center [412, 269] width 19 height 14
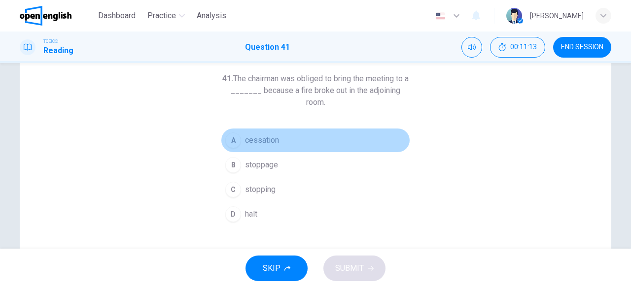
click at [273, 141] on span "cessation" at bounding box center [262, 140] width 34 height 12
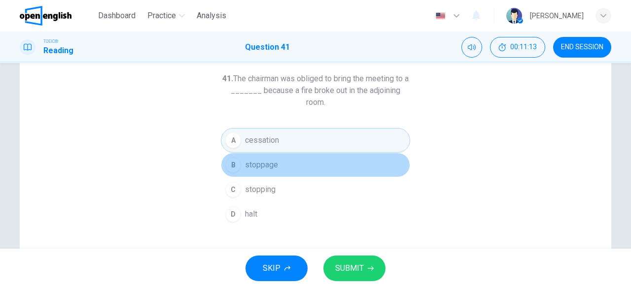
click at [279, 169] on button "B stoppage" at bounding box center [315, 165] width 189 height 25
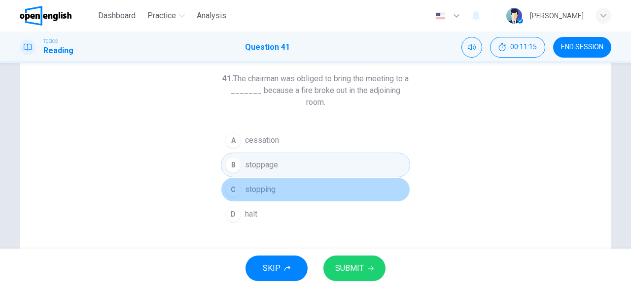
click at [283, 190] on button "C stopping" at bounding box center [315, 189] width 189 height 25
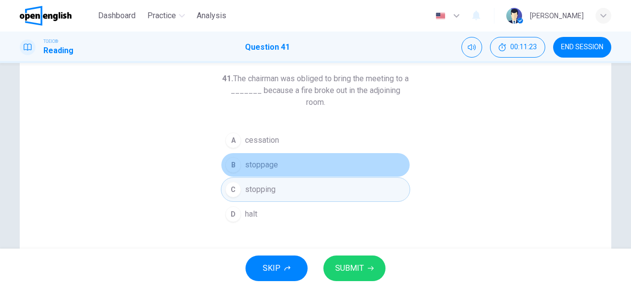
click at [328, 164] on button "B stoppage" at bounding box center [315, 165] width 189 height 25
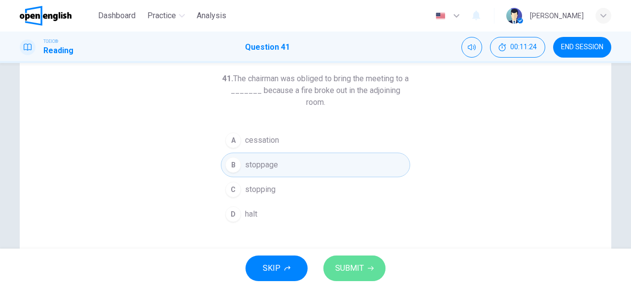
click at [353, 258] on button "SUBMIT" at bounding box center [354, 269] width 62 height 26
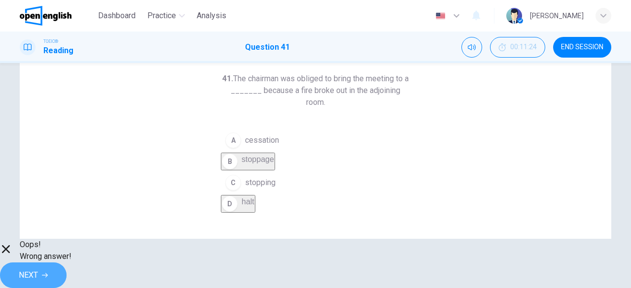
click at [38, 273] on span "NEXT" at bounding box center [28, 275] width 19 height 14
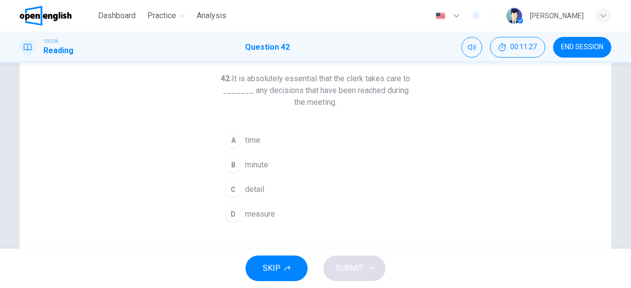
click at [269, 264] on span "SKIP" at bounding box center [272, 269] width 18 height 14
